Goal: Transaction & Acquisition: Purchase product/service

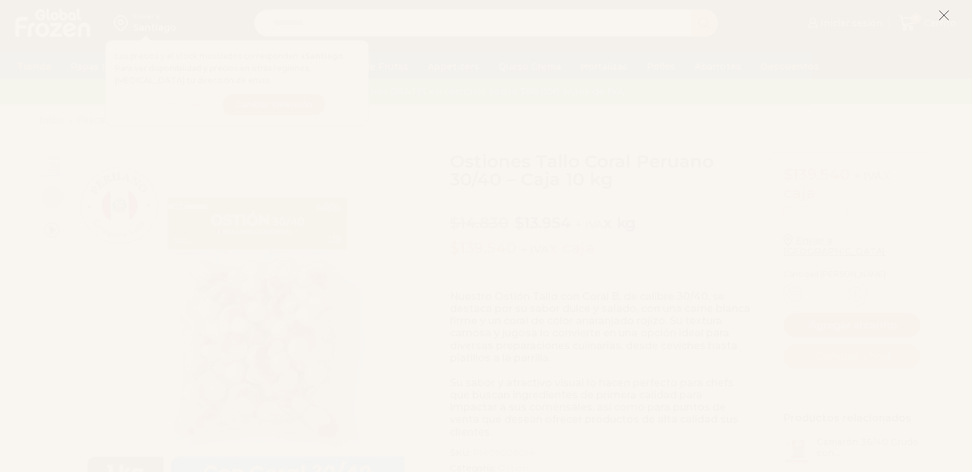
click at [942, 15] on icon at bounding box center [945, 16] width 12 height 12
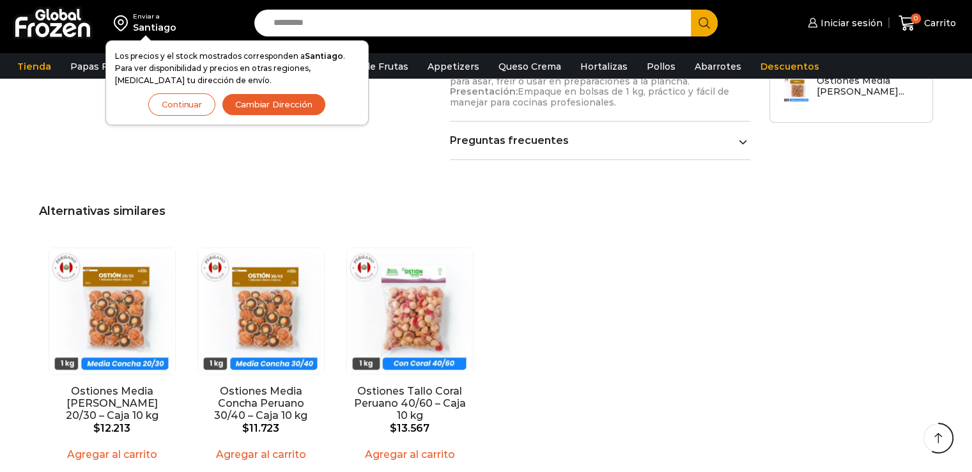
scroll to position [831, 0]
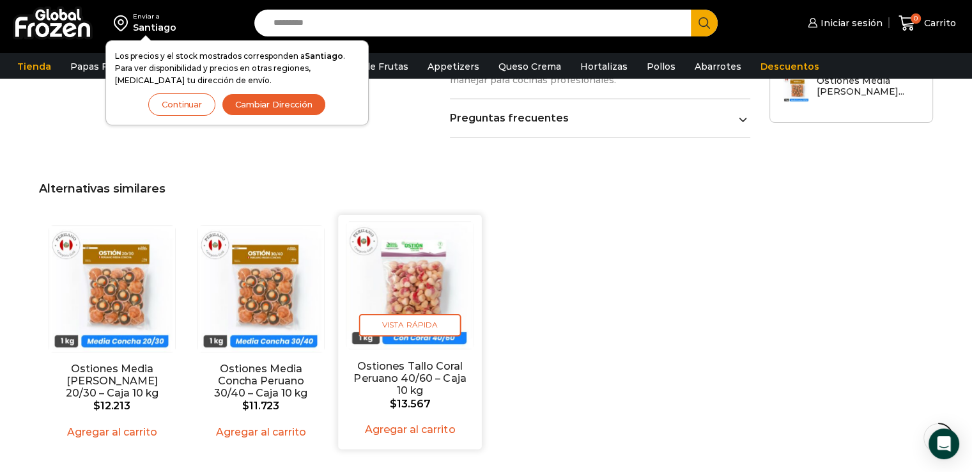
click at [423, 254] on img "3 / 3" at bounding box center [410, 285] width 127 height 127
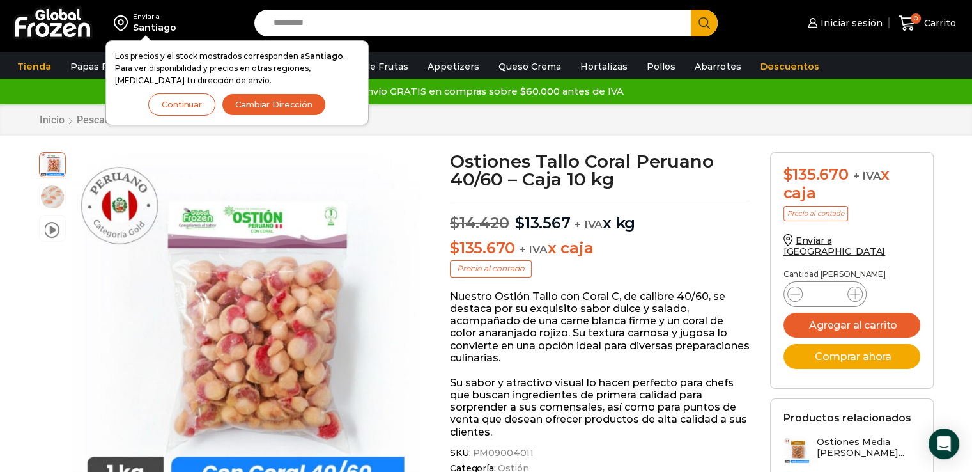
click at [219, 16] on div "Enviar a [GEOGRAPHIC_DATA] Los precios y el stock mostrados corresponden a [GEO…" at bounding box center [123, 23] width 235 height 46
click at [312, 103] on button "Cambiar Dirección" at bounding box center [274, 104] width 104 height 22
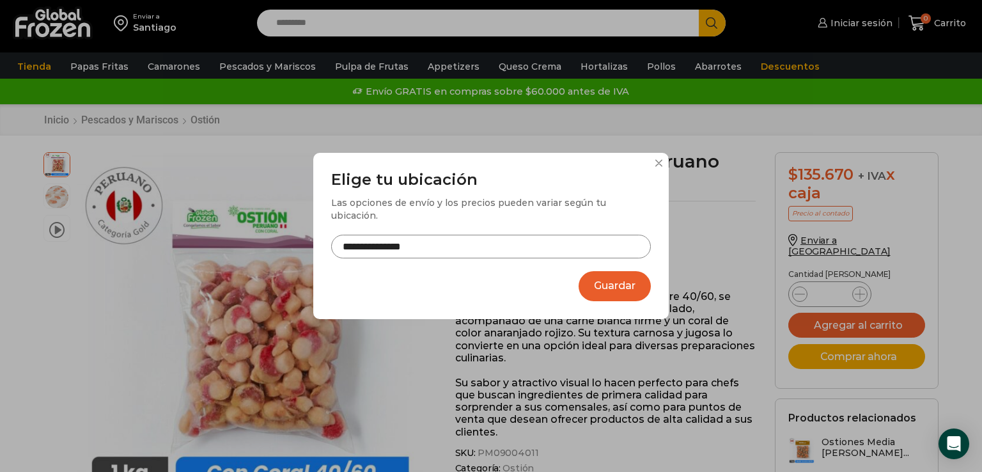
click at [657, 167] on button at bounding box center [659, 163] width 8 height 8
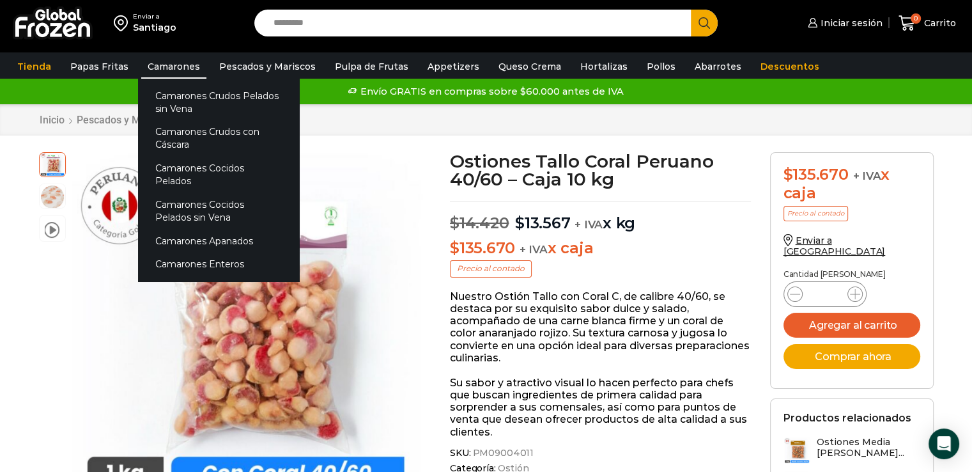
click at [176, 65] on link "Camarones" at bounding box center [173, 66] width 65 height 24
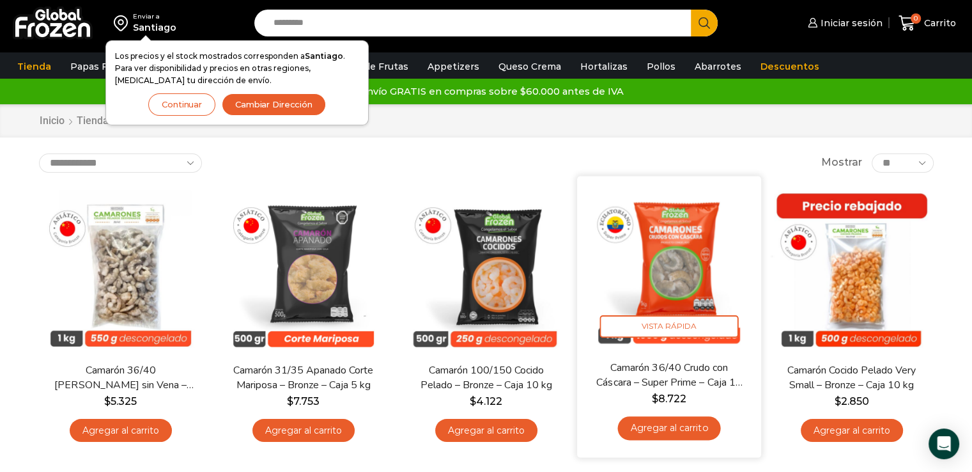
click at [693, 280] on img at bounding box center [669, 267] width 165 height 165
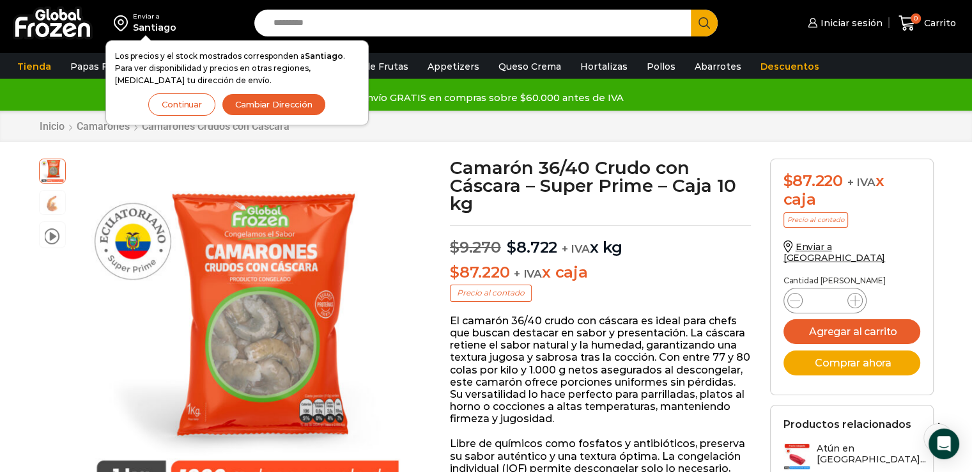
scroll to position [64, 0]
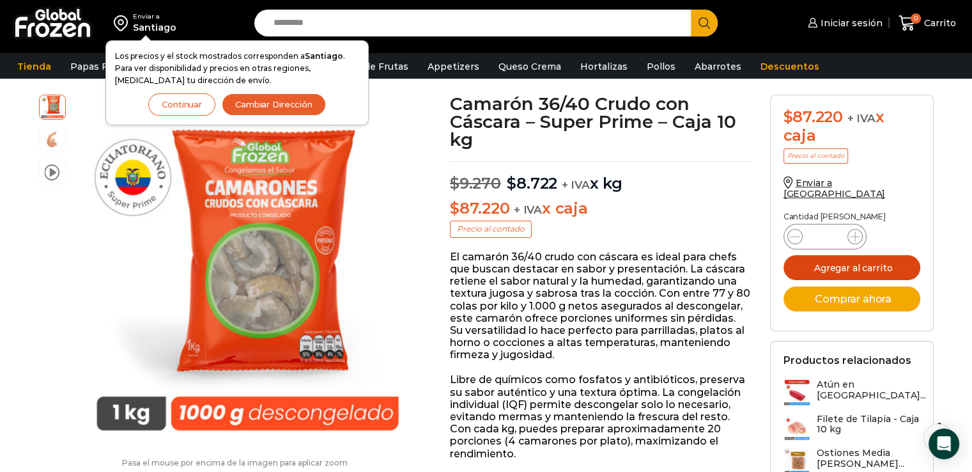
click at [839, 259] on button "Agregar al carrito" at bounding box center [852, 267] width 137 height 25
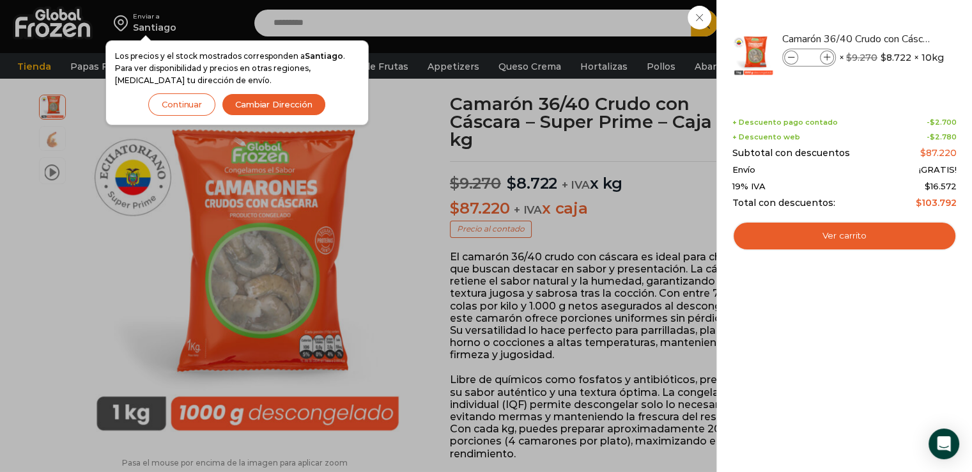
click at [896, 38] on div "1 Carrito 1 1 Shopping Cart *" at bounding box center [928, 23] width 64 height 30
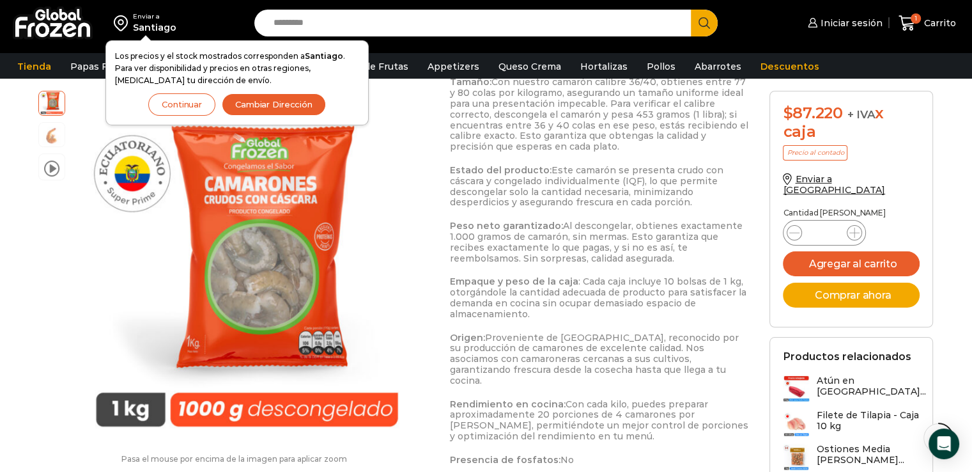
scroll to position [703, 0]
